Goal: Transaction & Acquisition: Obtain resource

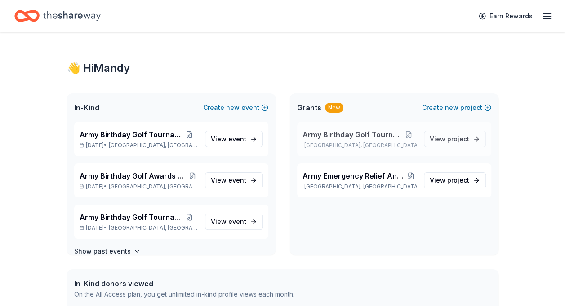
click at [364, 134] on span "Army Birthday Golf Tournament" at bounding box center [351, 134] width 98 height 11
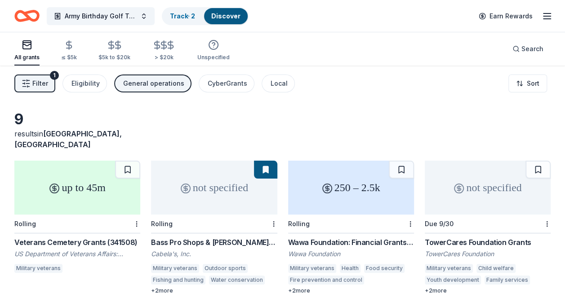
click at [266, 162] on button at bounding box center [265, 170] width 23 height 18
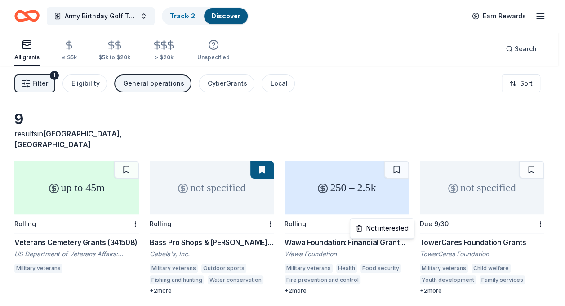
click at [409, 213] on html "Army Birthday Golf Tournament Track · 2 Discover Earn Rewards All grants ≤ $5k …" at bounding box center [282, 153] width 565 height 306
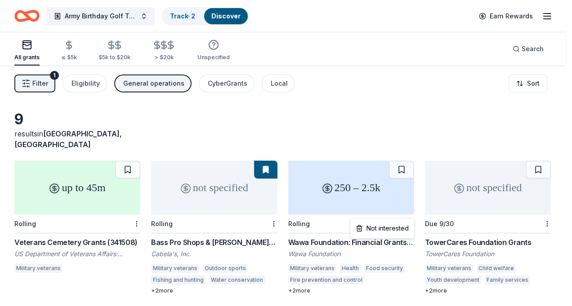
click at [378, 273] on html "Army Birthday Golf Tournament Track · 2 Discover Earn Rewards All grants ≤ $5k …" at bounding box center [286, 153] width 572 height 306
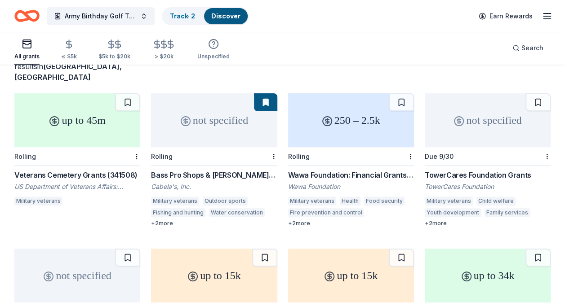
scroll to position [66, 0]
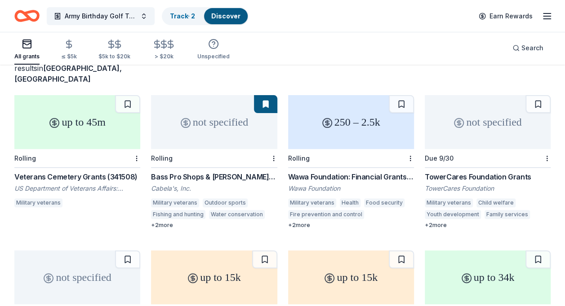
click at [501, 172] on div "TowerCares Foundation Grants" at bounding box center [488, 177] width 126 height 11
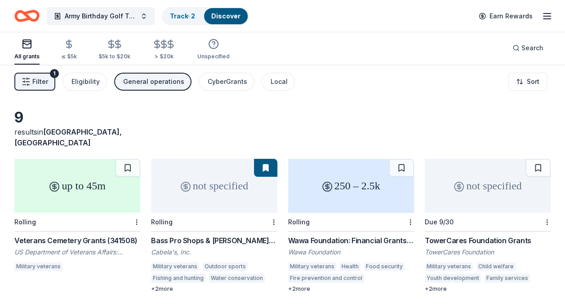
scroll to position [0, 0]
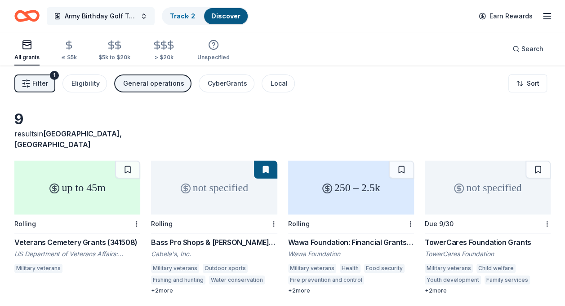
click at [144, 15] on button "Army Birthday Golf Tournament" at bounding box center [101, 16] width 108 height 18
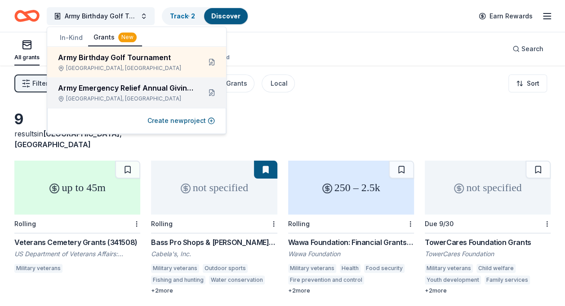
click at [142, 85] on div "Army Emergency Relief Annual Giving Campaign" at bounding box center [126, 88] width 136 height 11
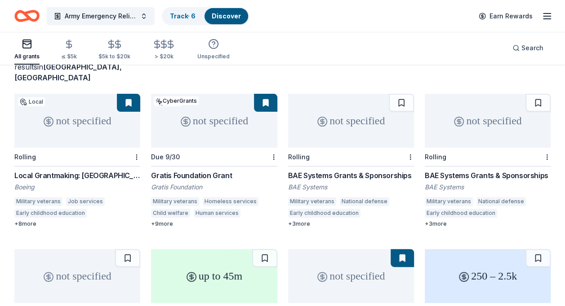
scroll to position [70, 0]
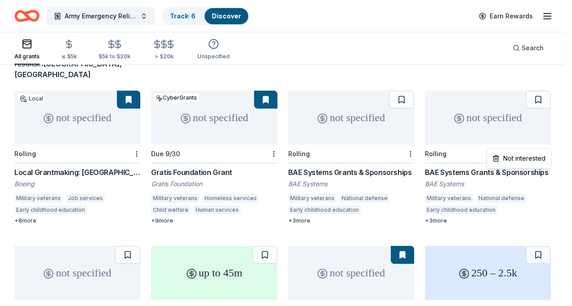
click at [544, 142] on html "Army Emergency Relief Annual Giving Campaign Track · 6 Discover Earn Rewards Al…" at bounding box center [286, 83] width 572 height 306
click at [457, 166] on html "Army Emergency Relief Annual Giving Campaign Track · 6 Discover Earn Rewards Al…" at bounding box center [286, 83] width 572 height 306
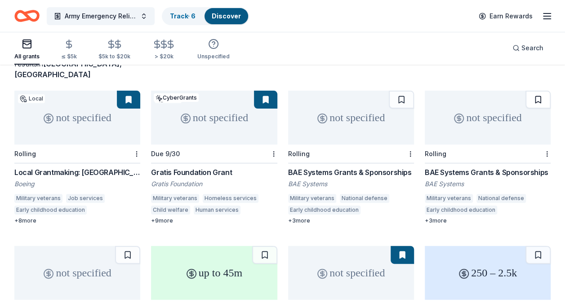
click at [414, 94] on button at bounding box center [401, 100] width 25 height 18
click at [543, 145] on div at bounding box center [546, 154] width 9 height 18
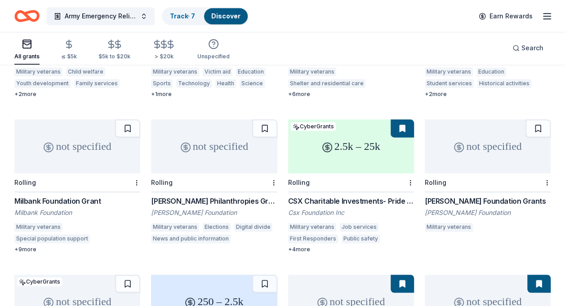
scroll to position [510, 0]
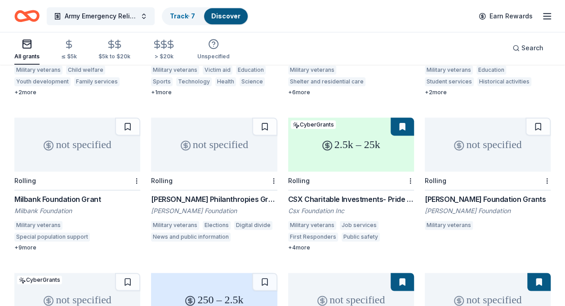
click at [338, 194] on div "CSX Charitable Investments- Pride in Service Grants" at bounding box center [351, 199] width 126 height 11
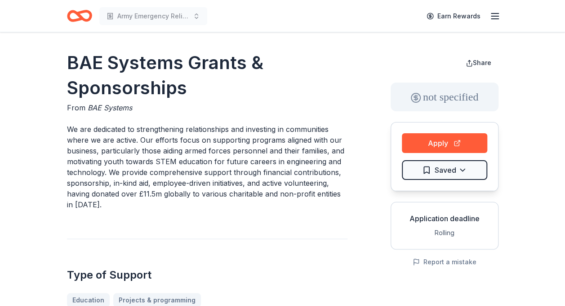
click at [233, 248] on div "Type of Support Education Projects & programming" at bounding box center [207, 273] width 280 height 69
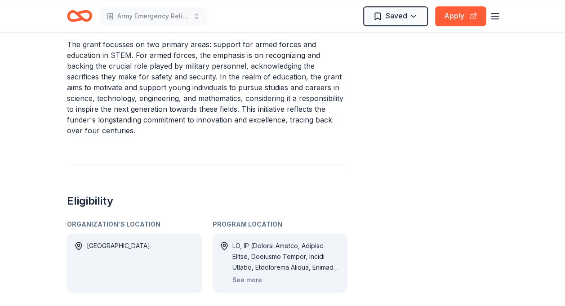
scroll to position [214, 0]
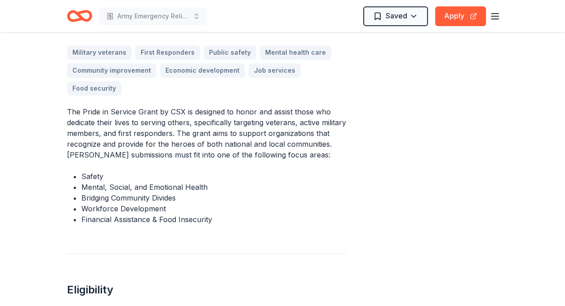
scroll to position [291, 0]
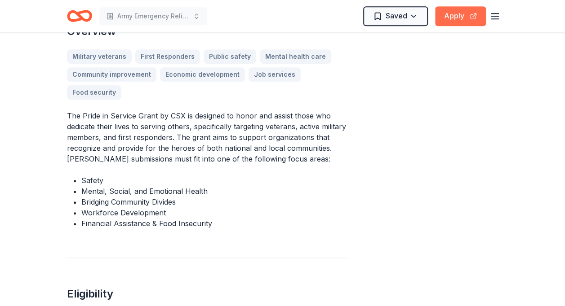
click at [452, 17] on button "Apply" at bounding box center [460, 16] width 51 height 20
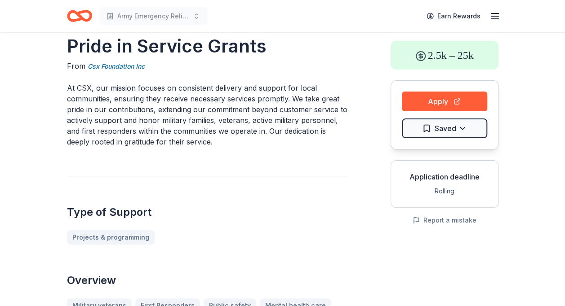
scroll to position [137, 0]
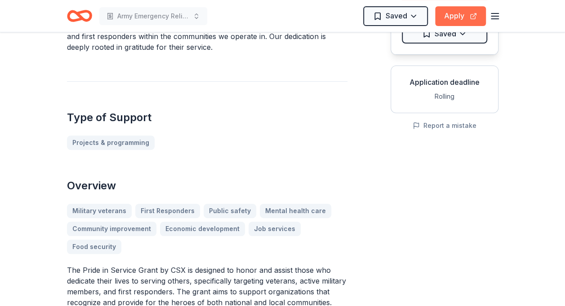
click at [449, 15] on button "Apply" at bounding box center [460, 16] width 51 height 20
